Goal: Information Seeking & Learning: Learn about a topic

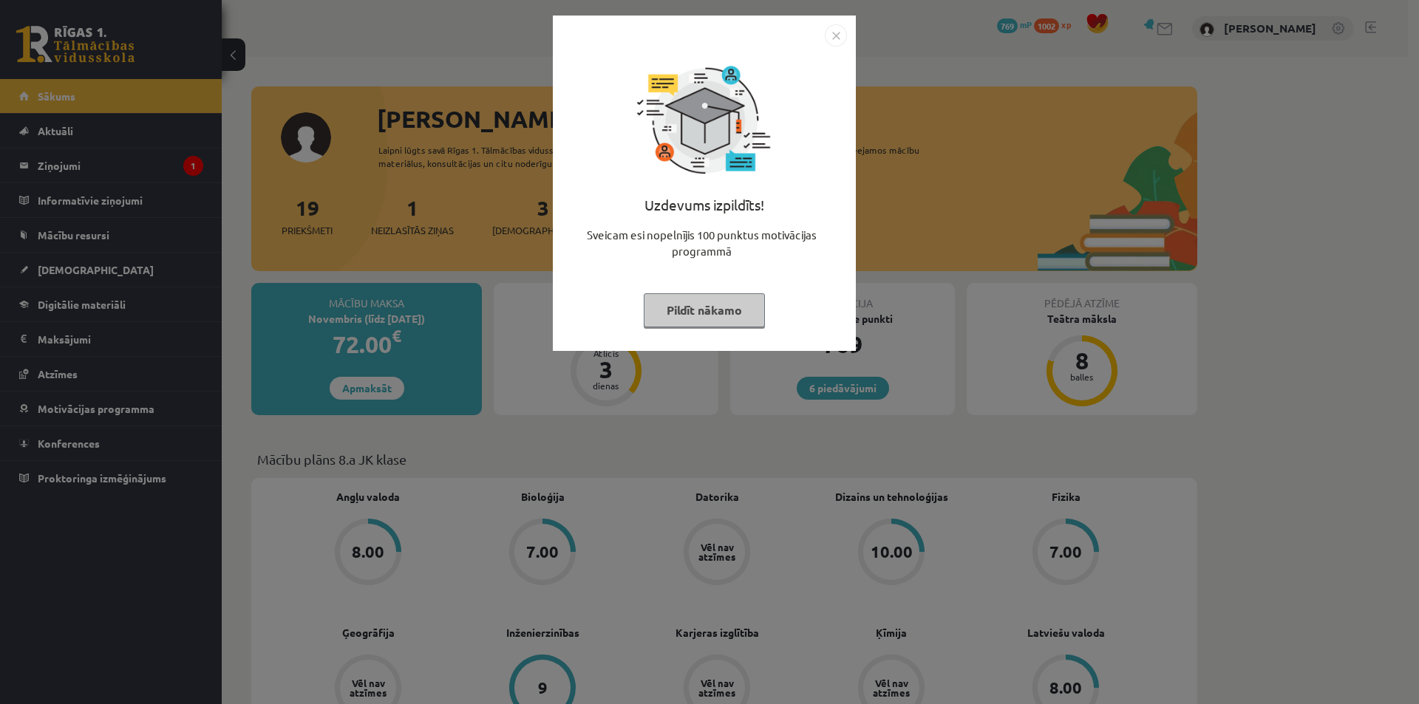
click at [828, 38] on img "Close" at bounding box center [836, 35] width 22 height 22
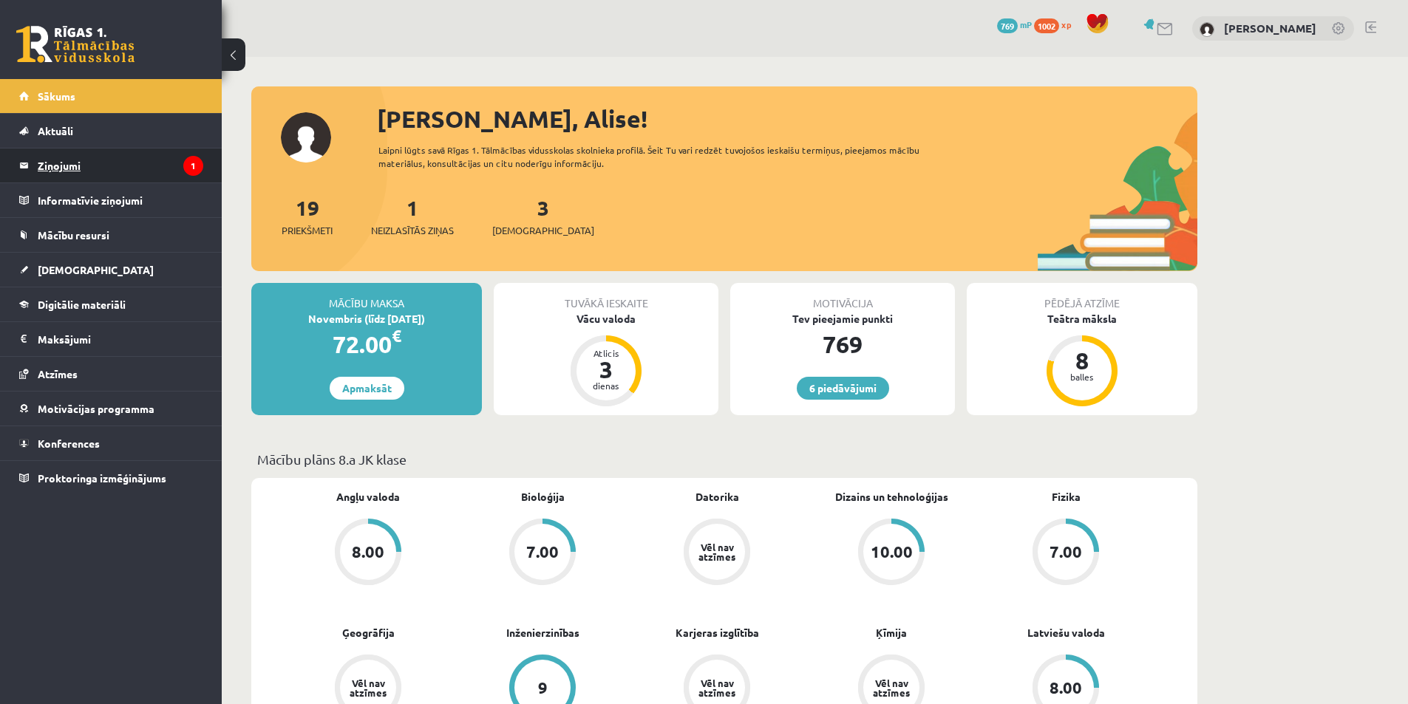
click at [72, 168] on legend "Ziņojumi 1" at bounding box center [121, 166] width 166 height 34
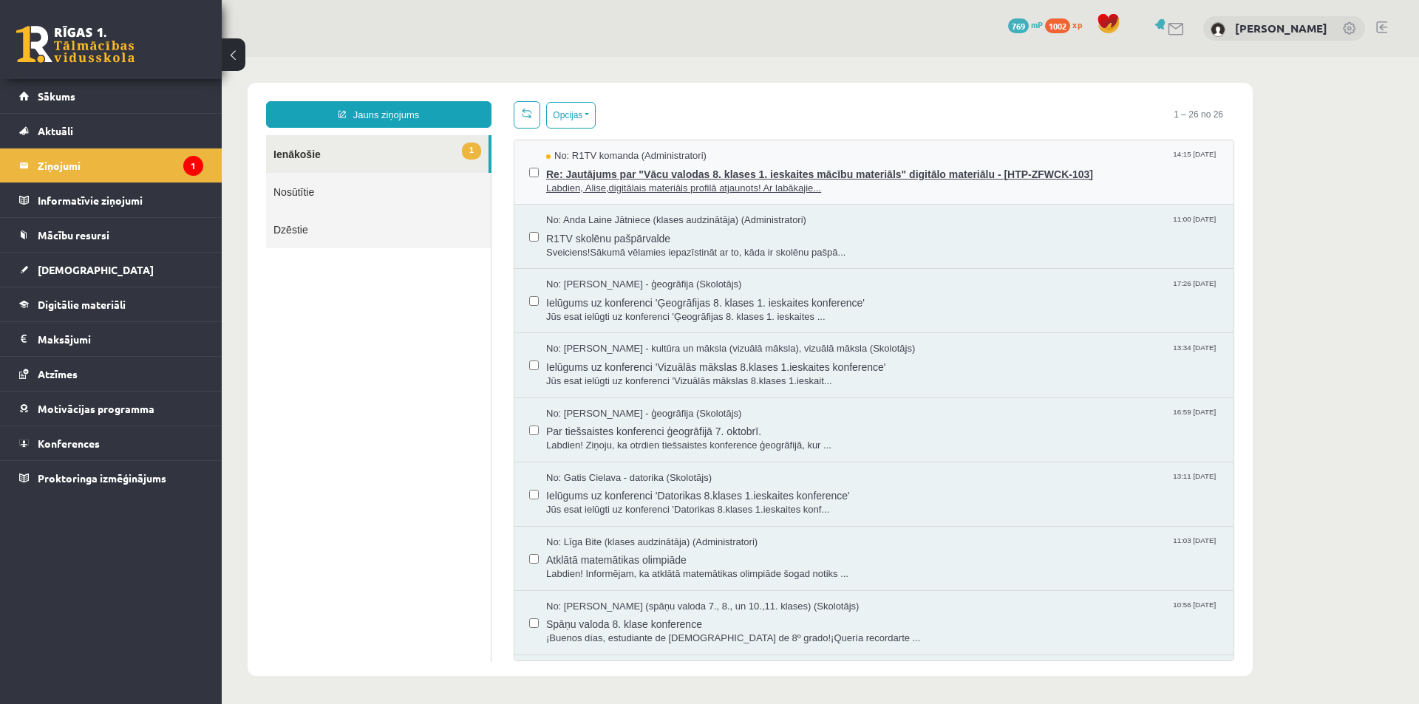
click at [592, 177] on span "Re: Jautājums par "Vācu valodas 8. klases 1. ieskaites mācību materiāls" digitā…" at bounding box center [882, 172] width 673 height 18
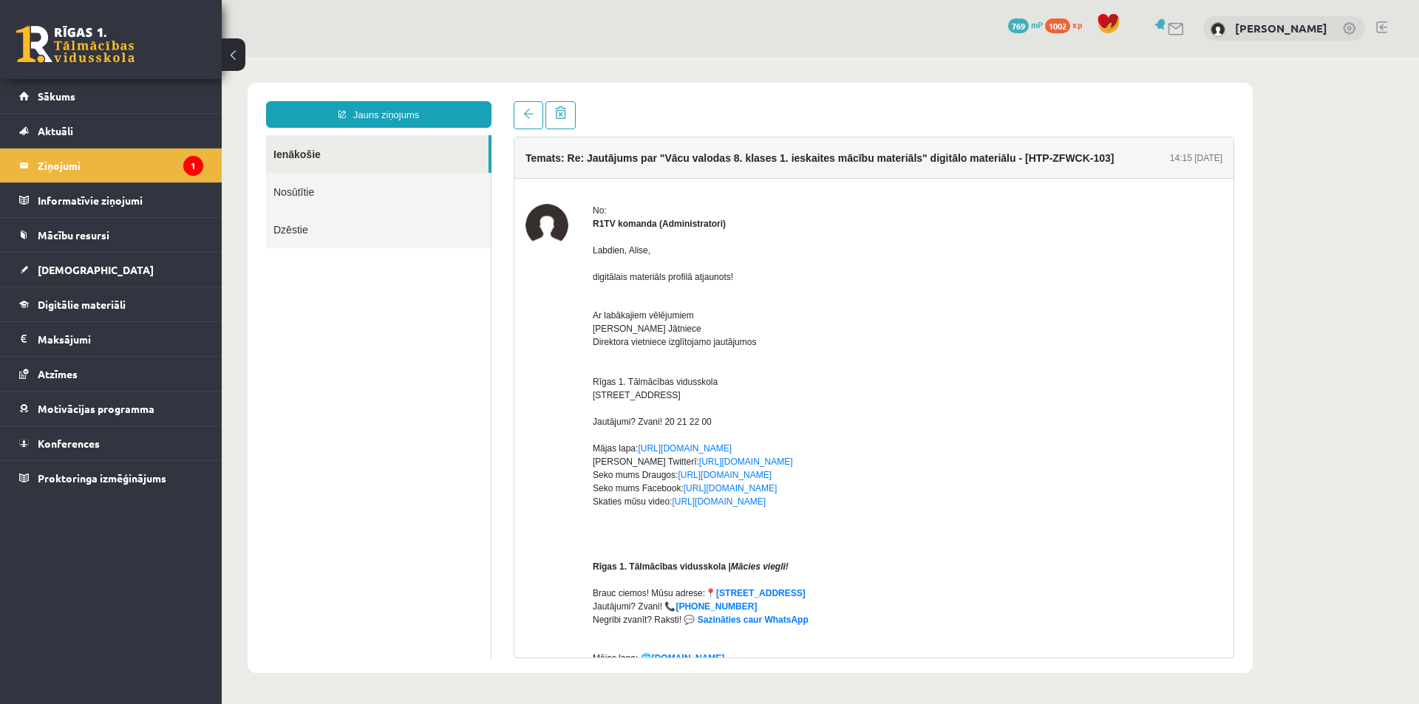
click at [643, 351] on p "Ar labākajiem vēlējumiem Anda Laine Jātniece Direktora vietniece izglītojamo ja…" at bounding box center [908, 415] width 630 height 239
click at [81, 307] on span "Digitālie materiāli" at bounding box center [82, 304] width 88 height 13
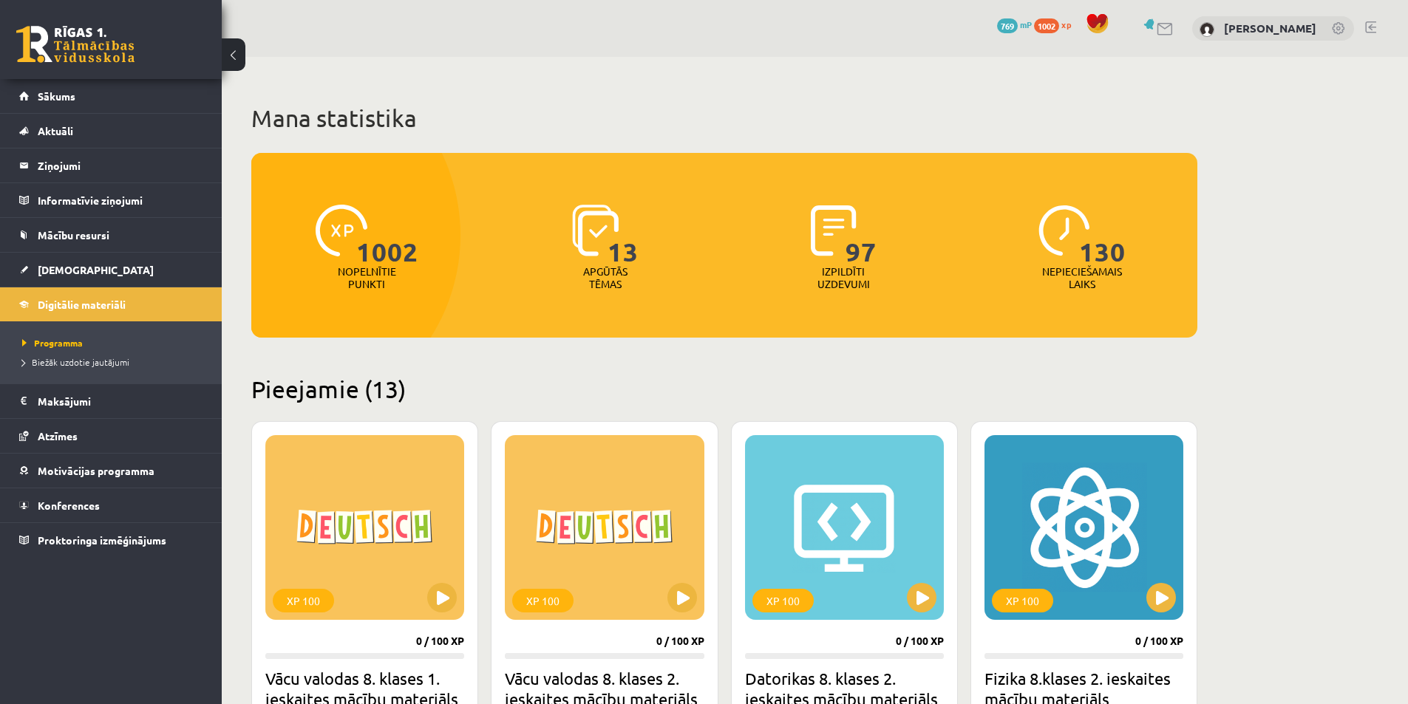
scroll to position [148, 0]
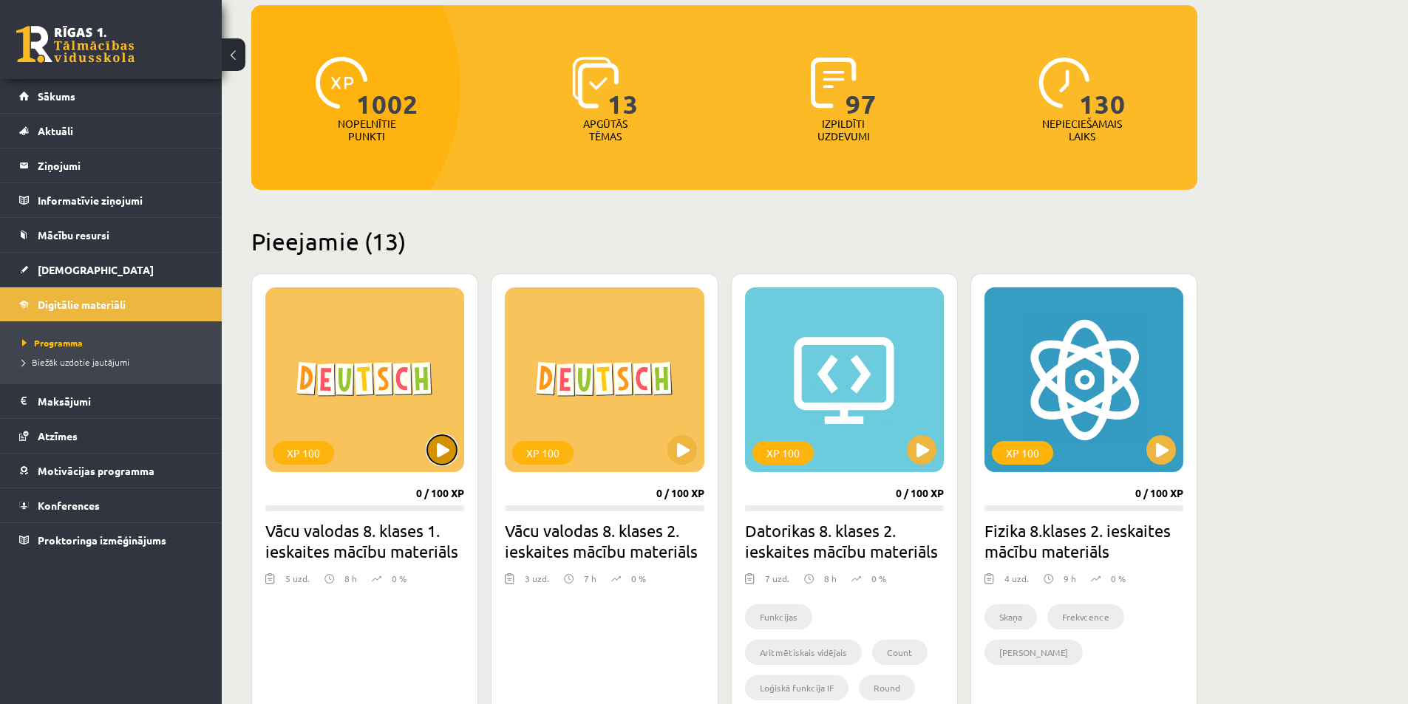
click at [442, 448] on button at bounding box center [442, 450] width 30 height 30
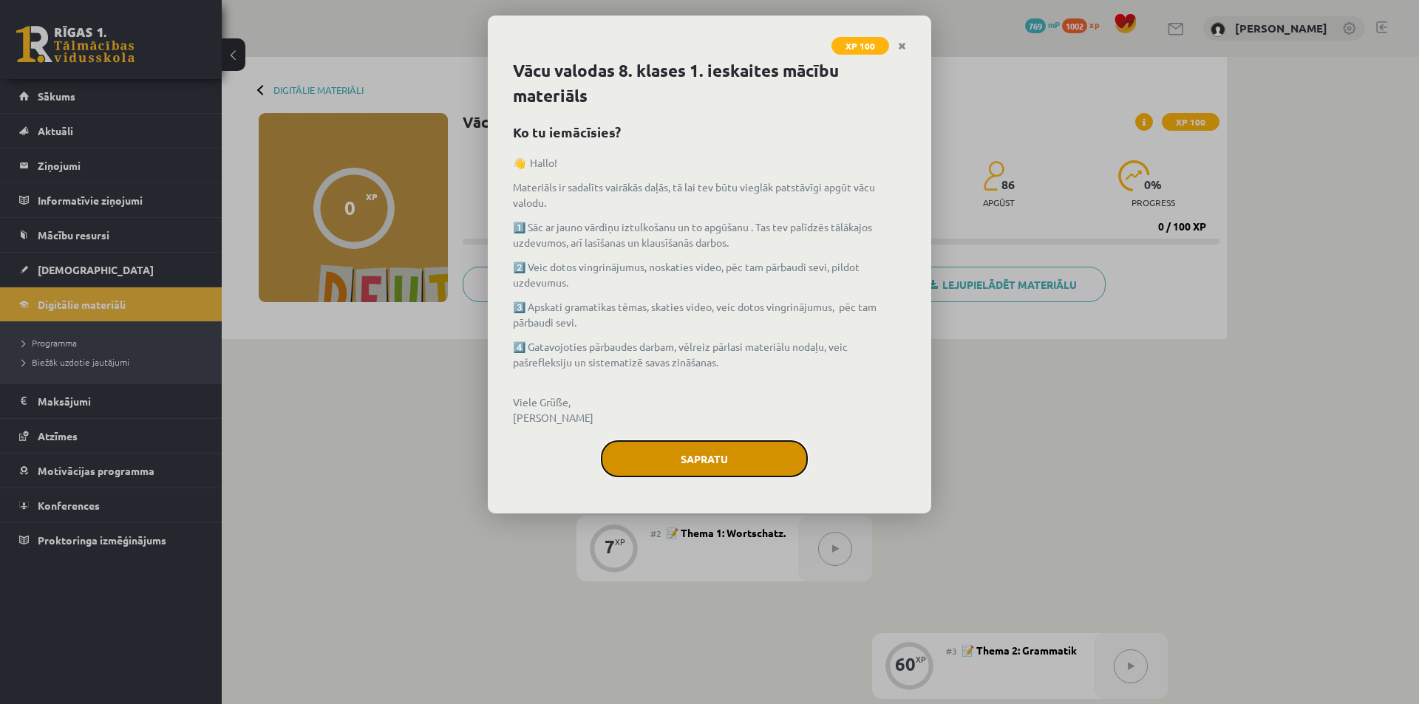
click at [638, 461] on button "Sapratu" at bounding box center [704, 458] width 207 height 37
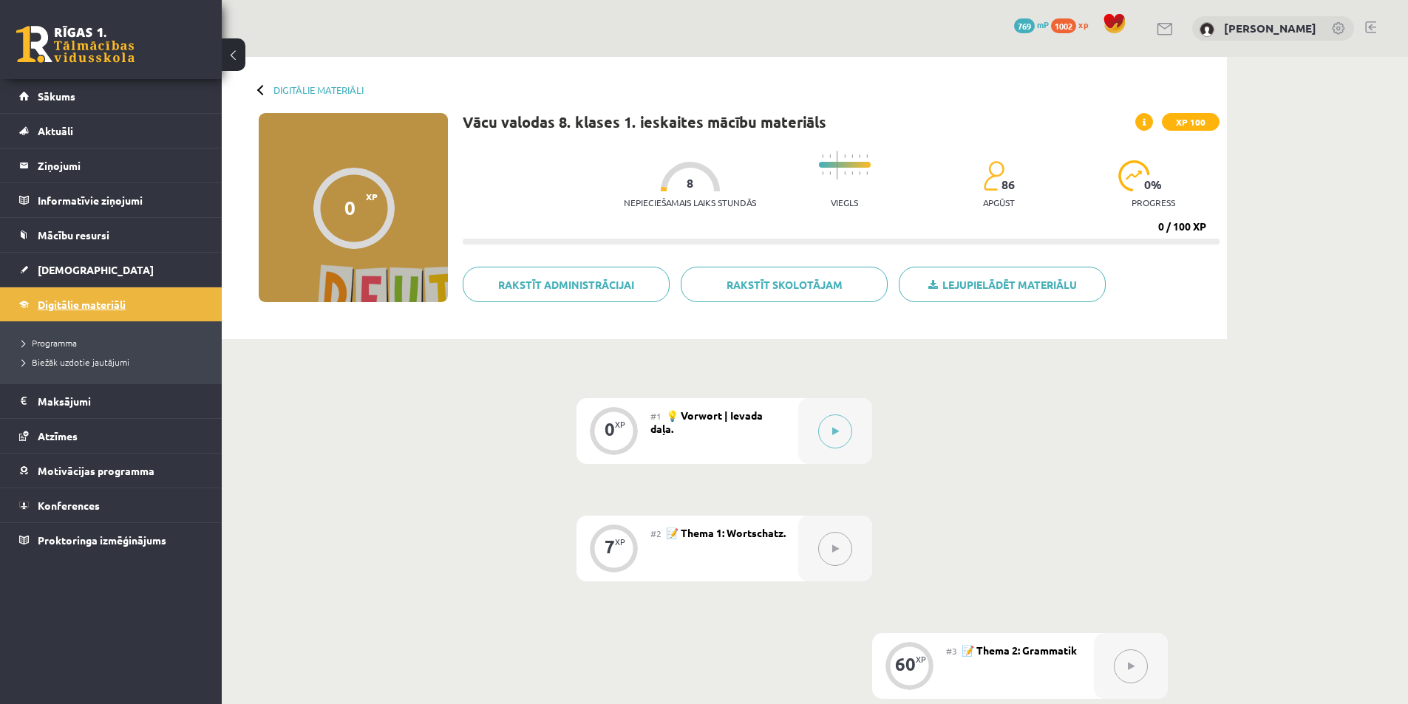
click at [101, 305] on span "Digitālie materiāli" at bounding box center [82, 304] width 88 height 13
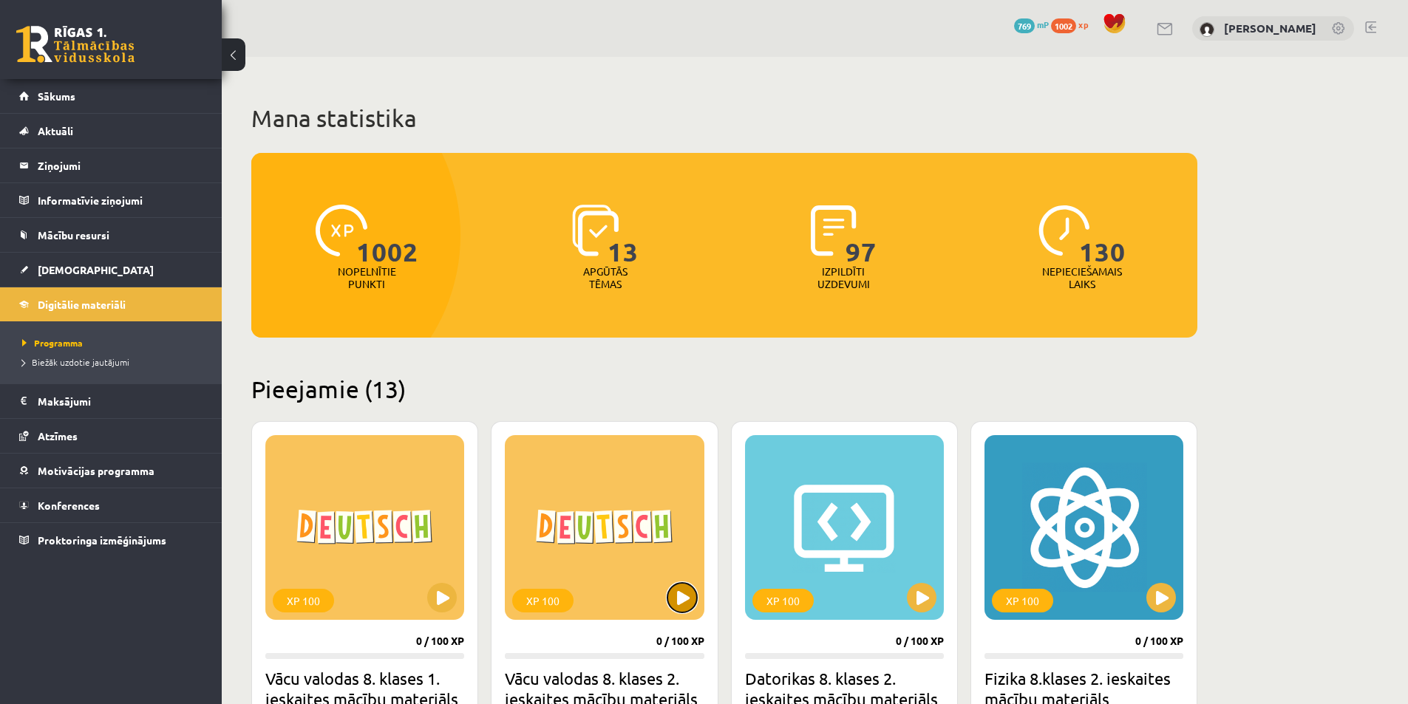
click at [684, 595] on button at bounding box center [682, 598] width 30 height 30
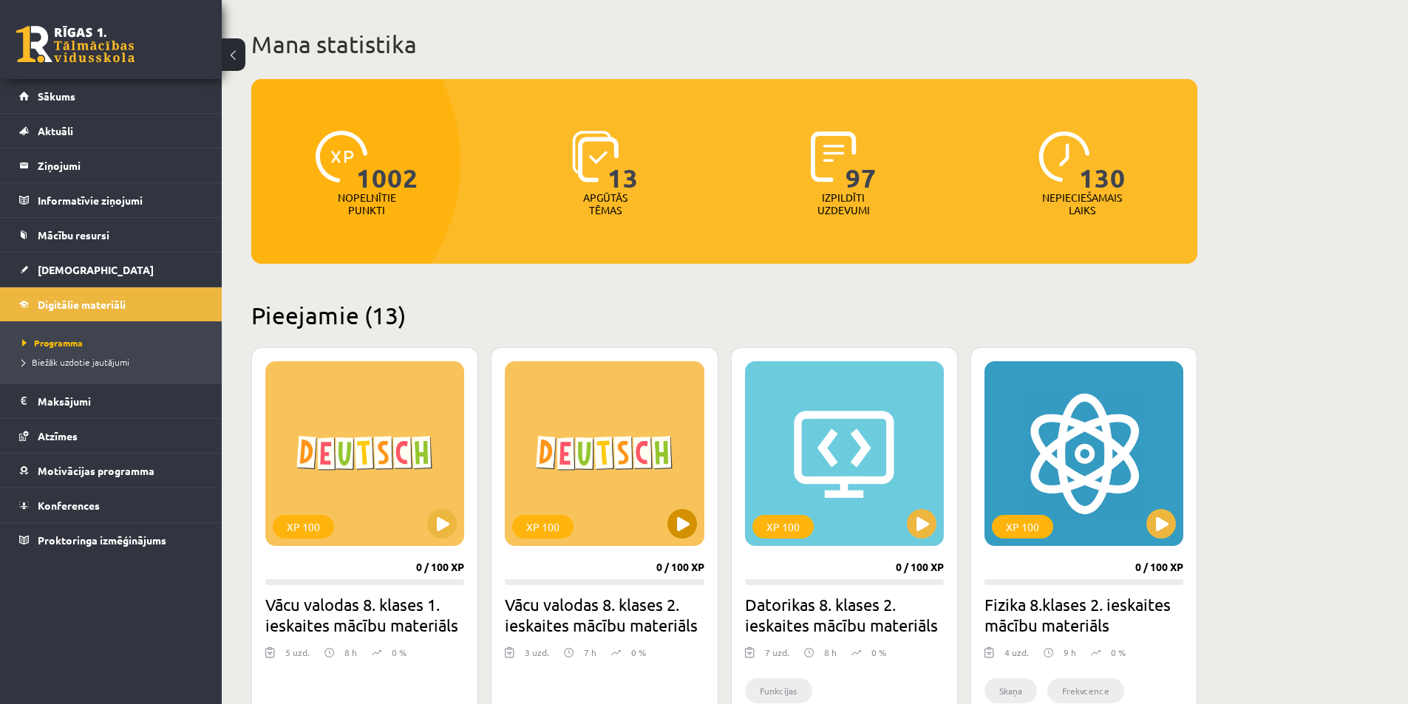
scroll to position [148, 0]
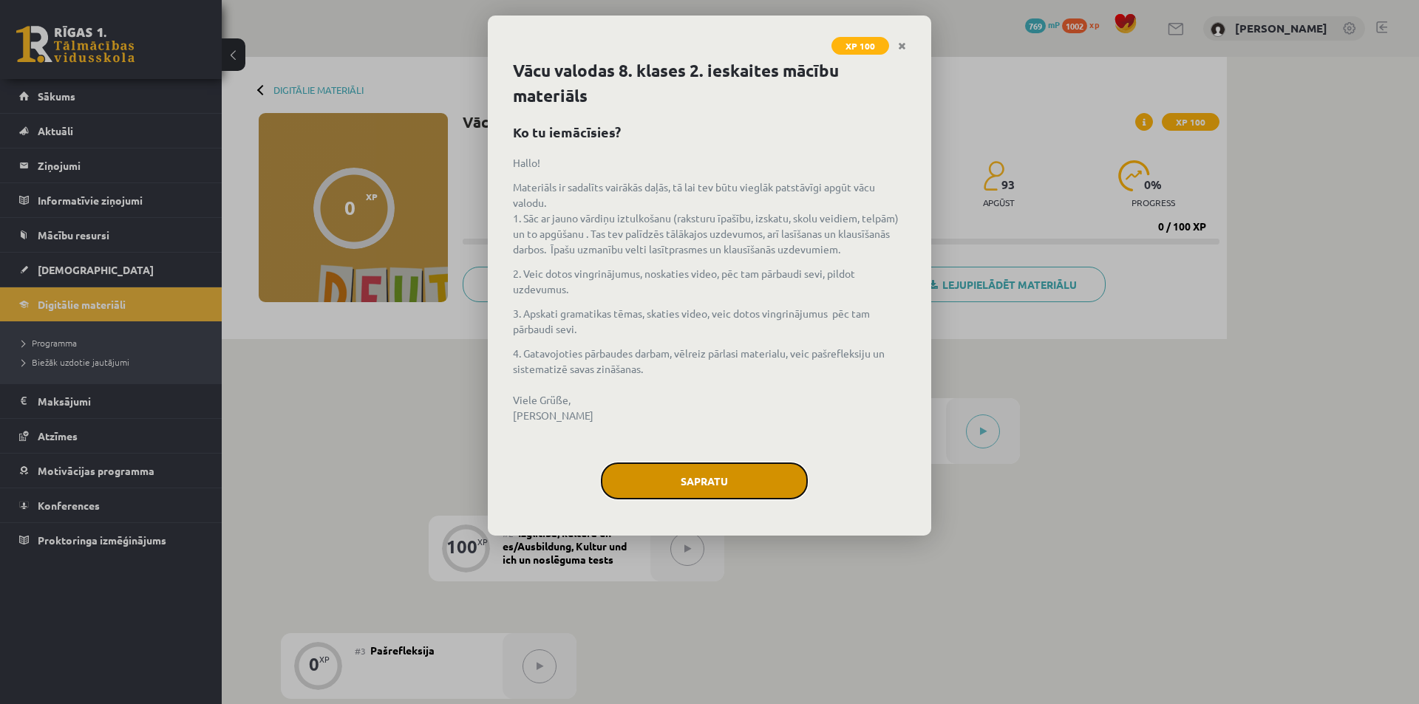
click at [690, 483] on button "Sapratu" at bounding box center [704, 481] width 207 height 37
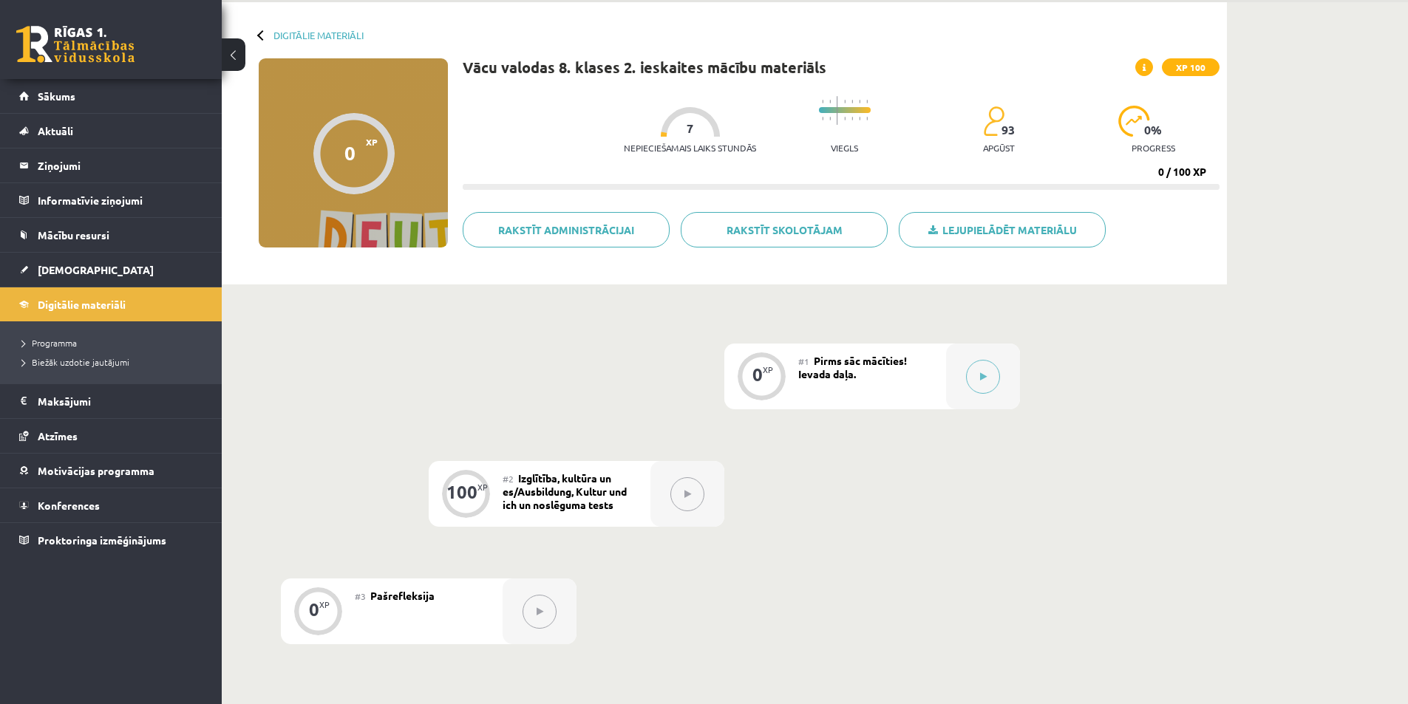
scroll to position [32, 0]
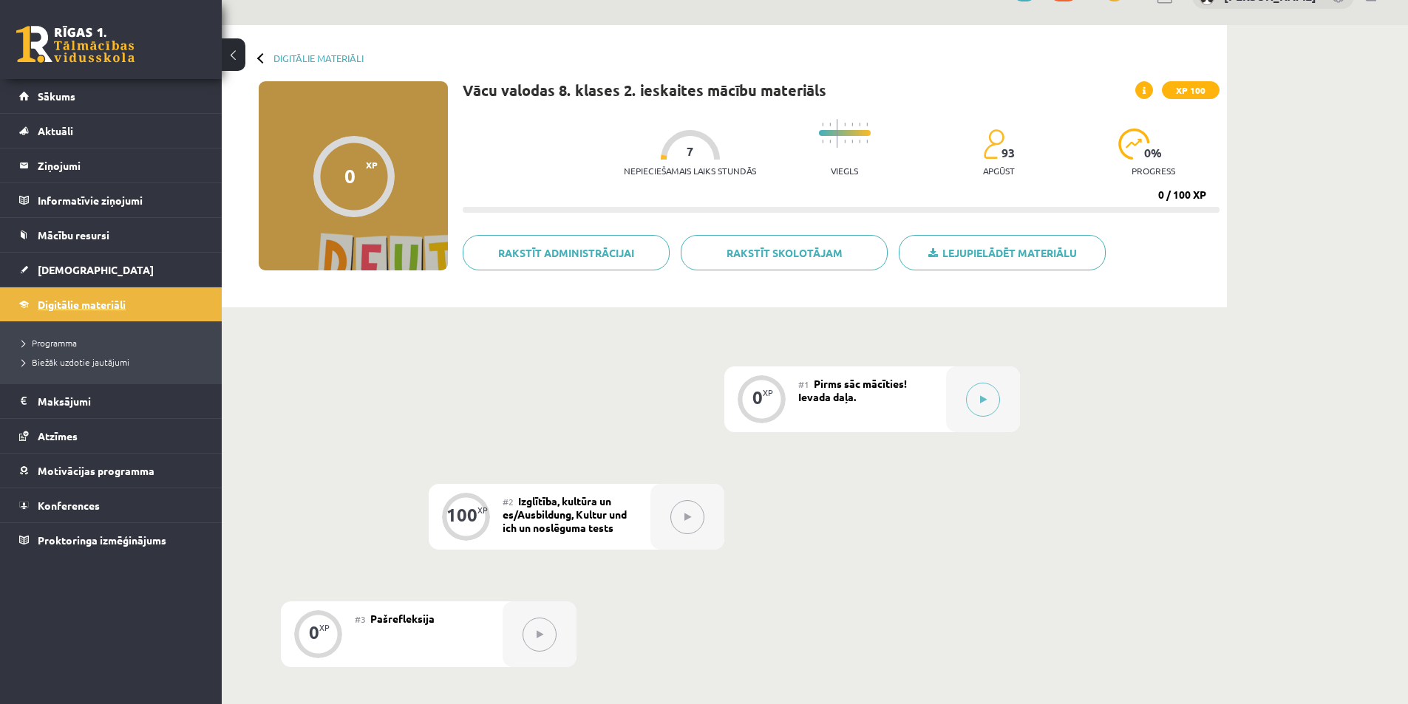
click at [115, 304] on span "Digitālie materiāli" at bounding box center [82, 304] width 88 height 13
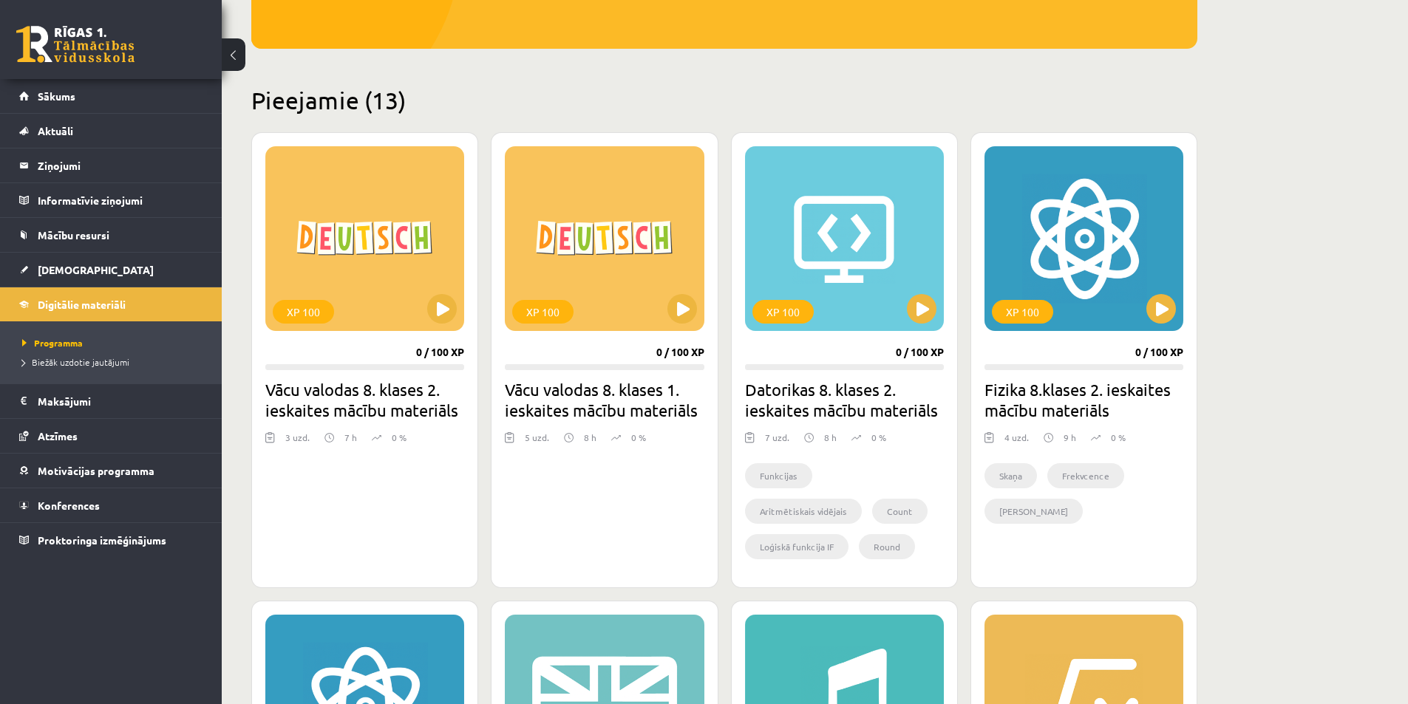
scroll to position [296, 0]
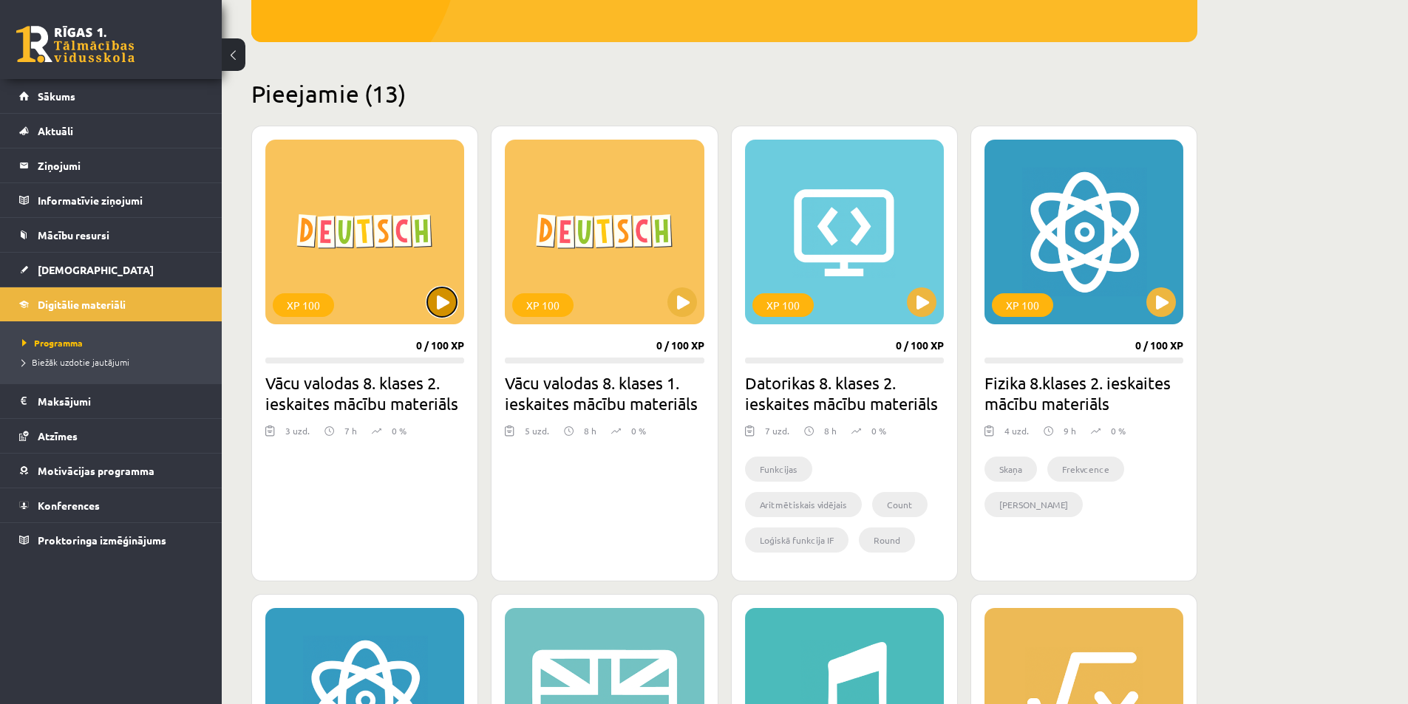
click at [441, 300] on button at bounding box center [442, 302] width 30 height 30
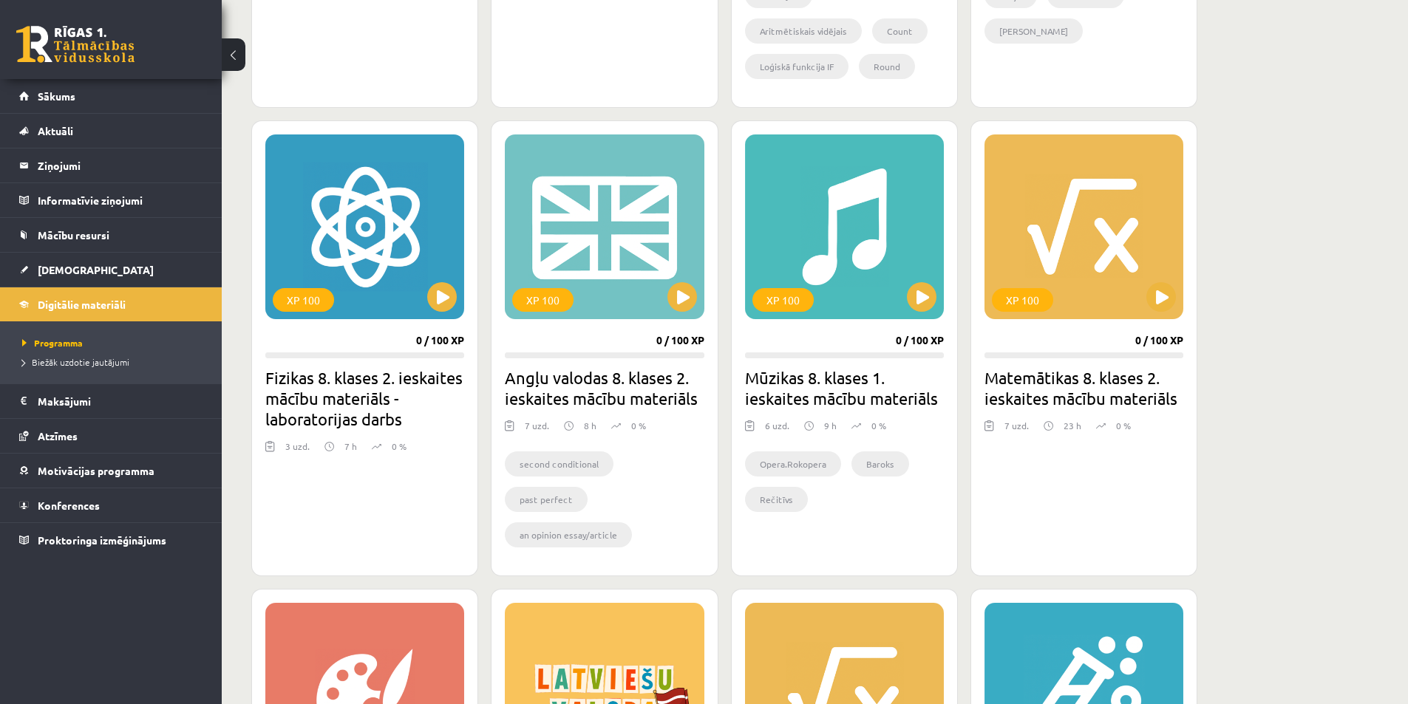
scroll to position [887, 0]
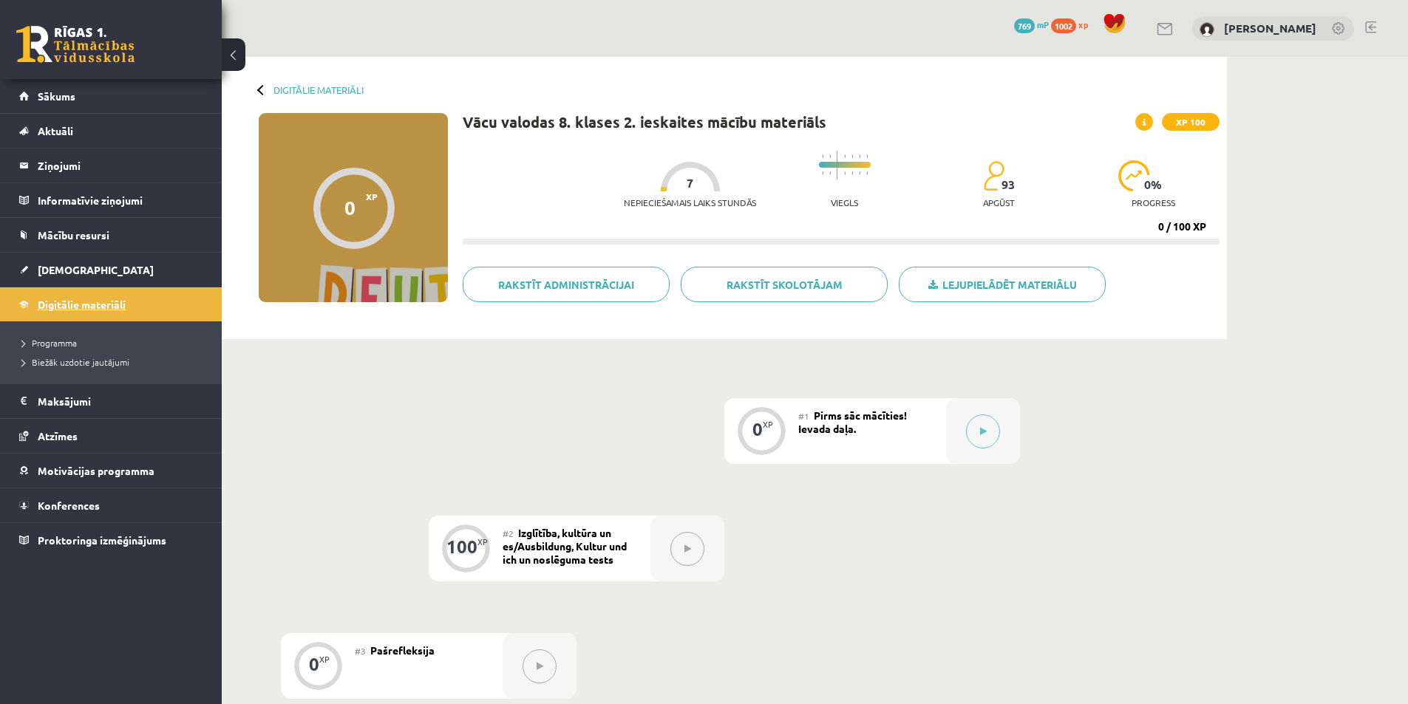
click at [89, 311] on link "Digitālie materiāli" at bounding box center [111, 304] width 184 height 34
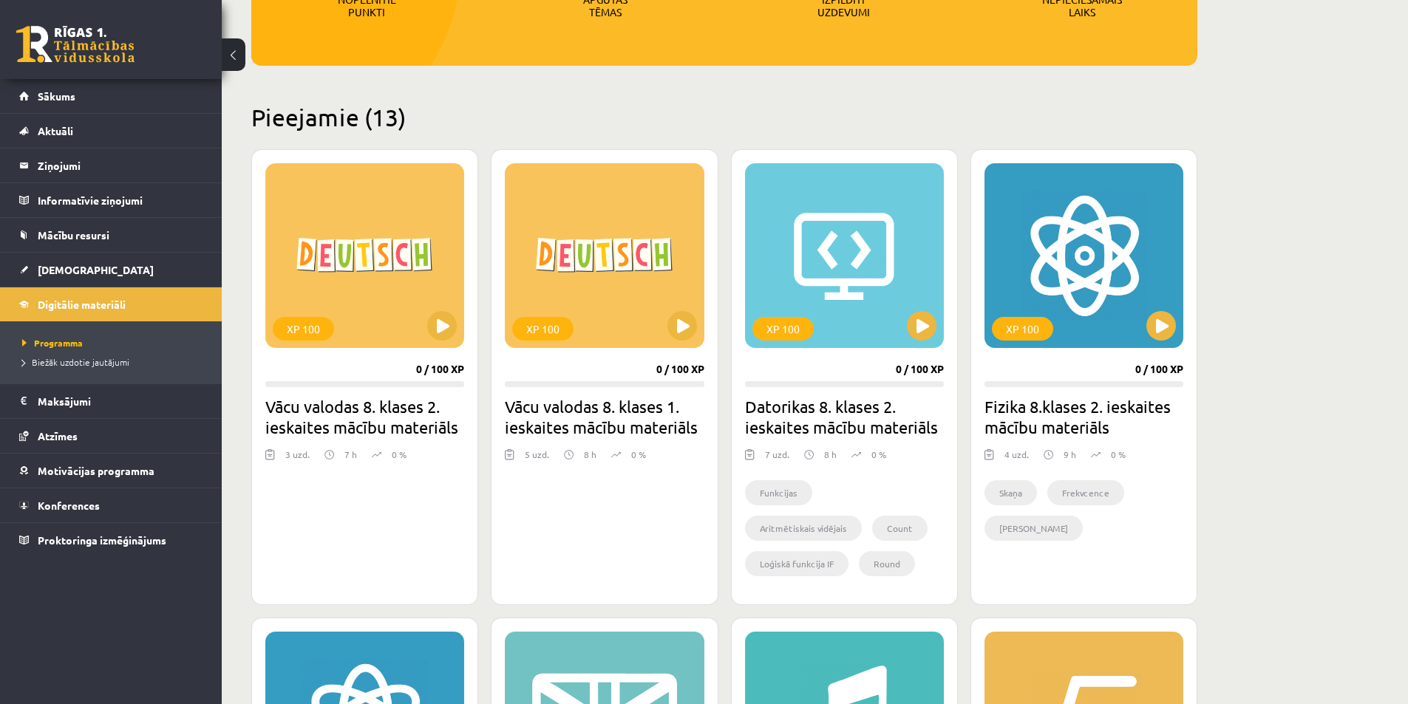
scroll to position [296, 0]
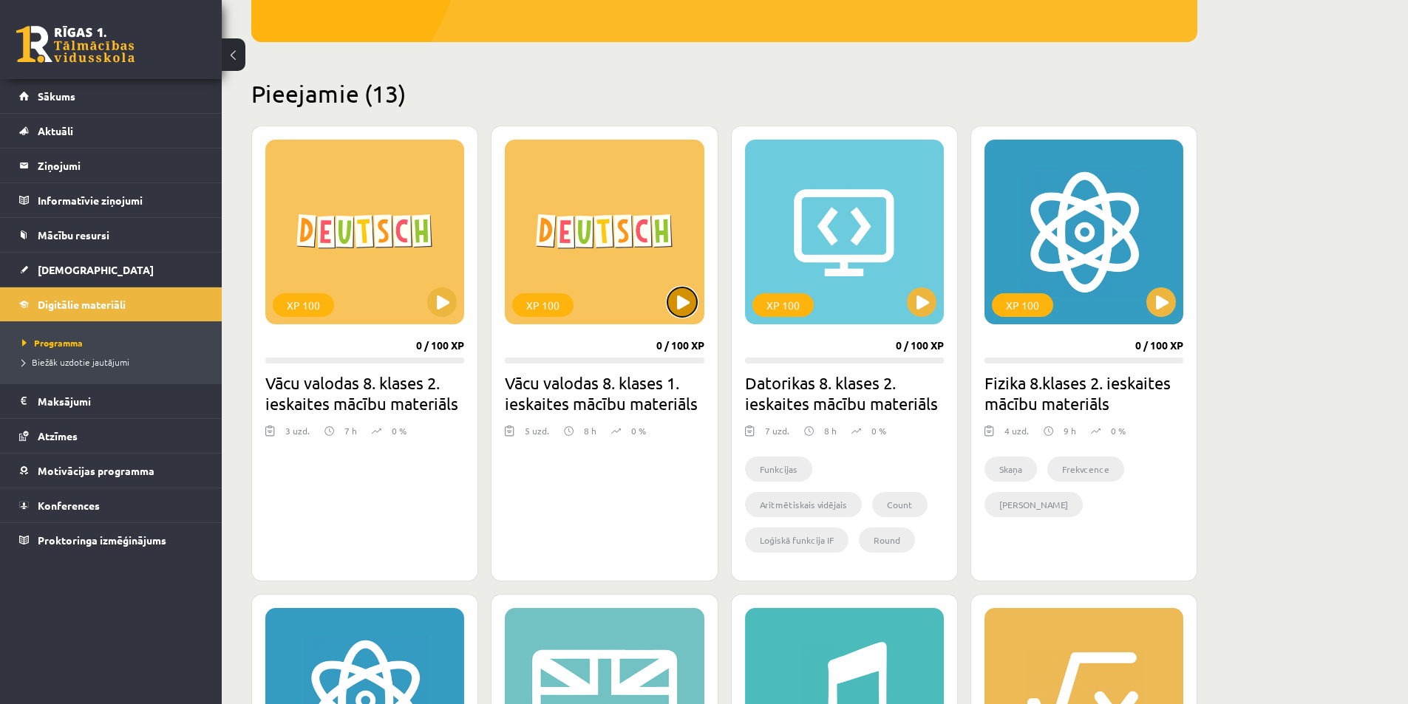
click at [682, 300] on button at bounding box center [682, 302] width 30 height 30
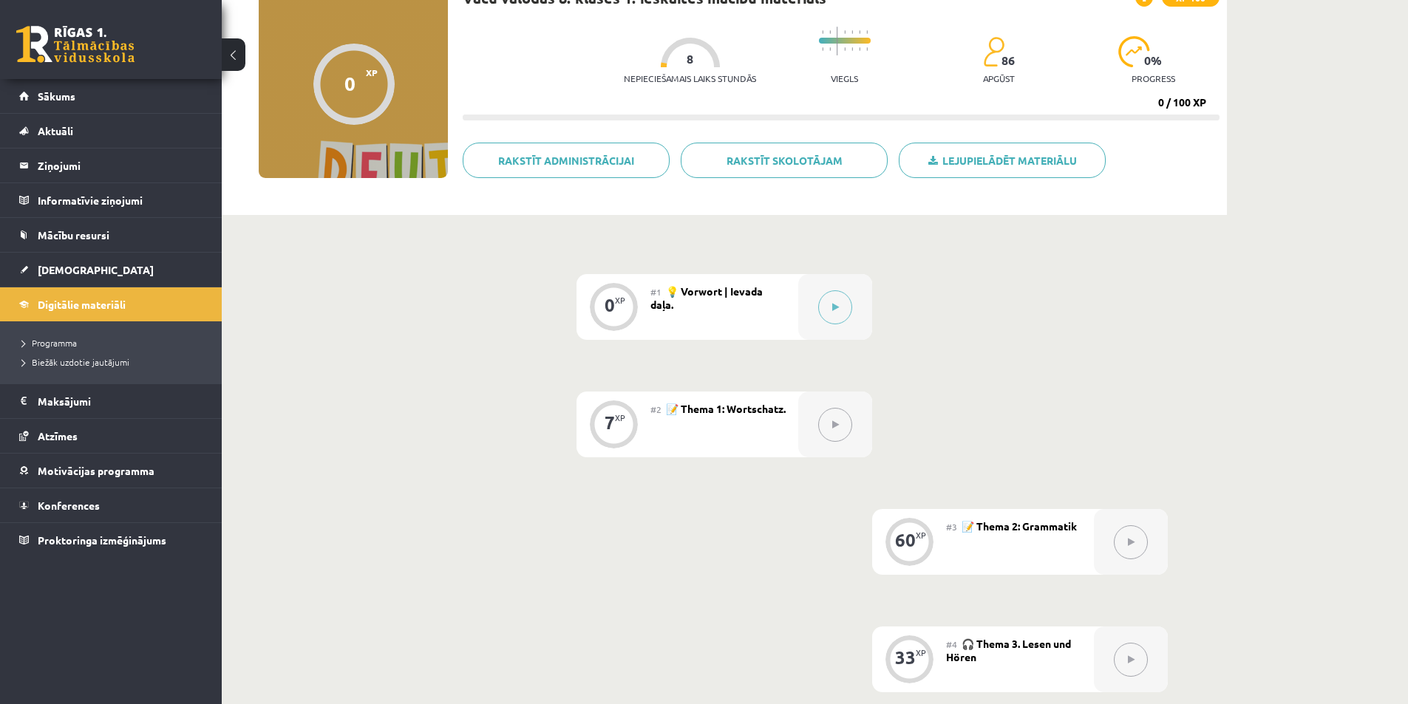
scroll to position [148, 0]
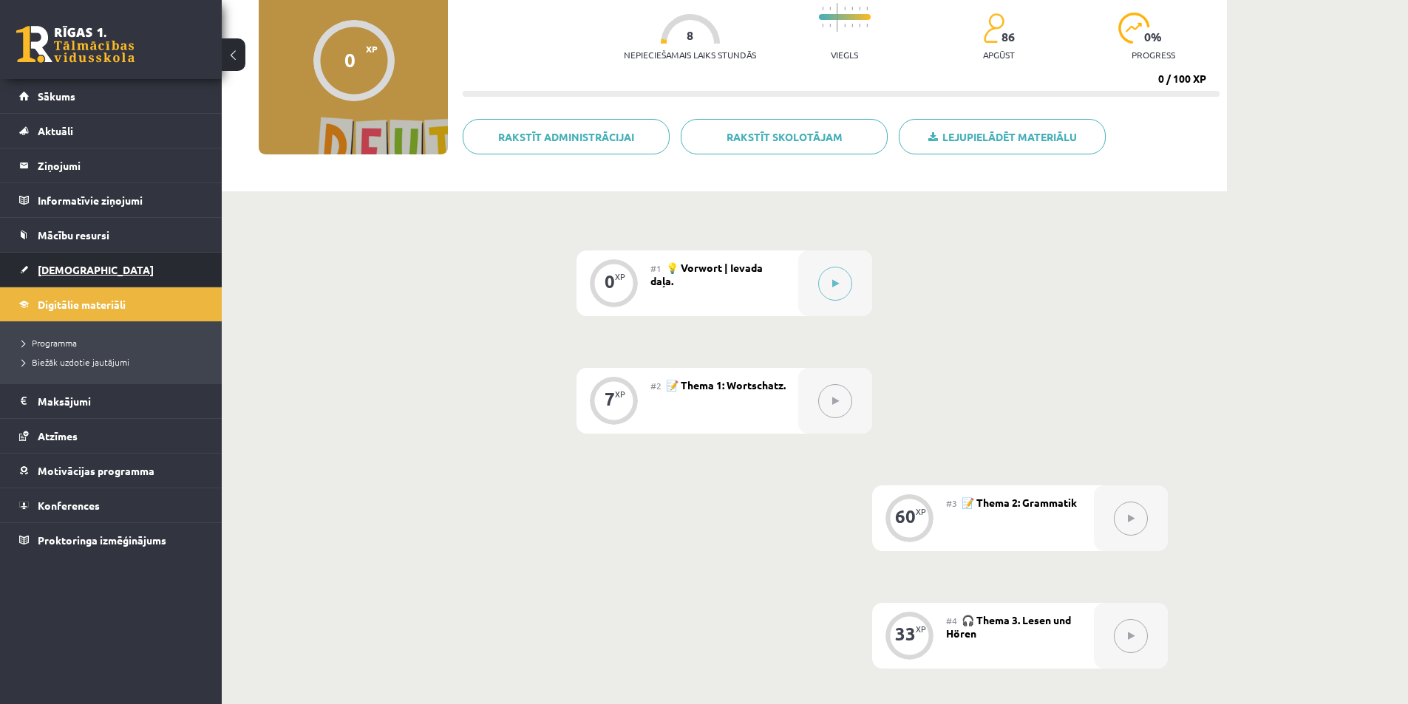
click at [65, 268] on span "[DEMOGRAPHIC_DATA]" at bounding box center [96, 269] width 116 height 13
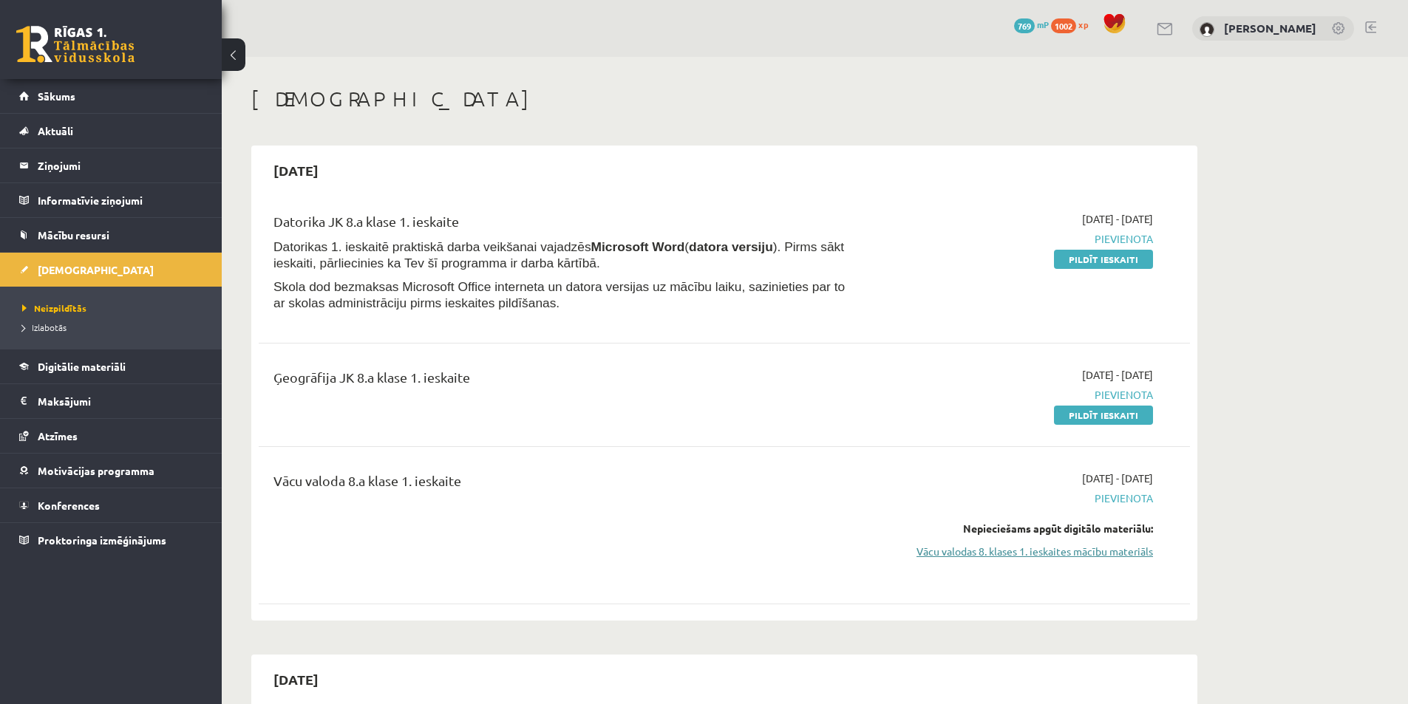
click at [1128, 555] on link "Vācu valodas 8. klases 1. ieskaites mācību materiāls" at bounding box center [1013, 552] width 279 height 16
click at [1372, 27] on link at bounding box center [1370, 27] width 11 height 12
